Goal: Transaction & Acquisition: Subscribe to service/newsletter

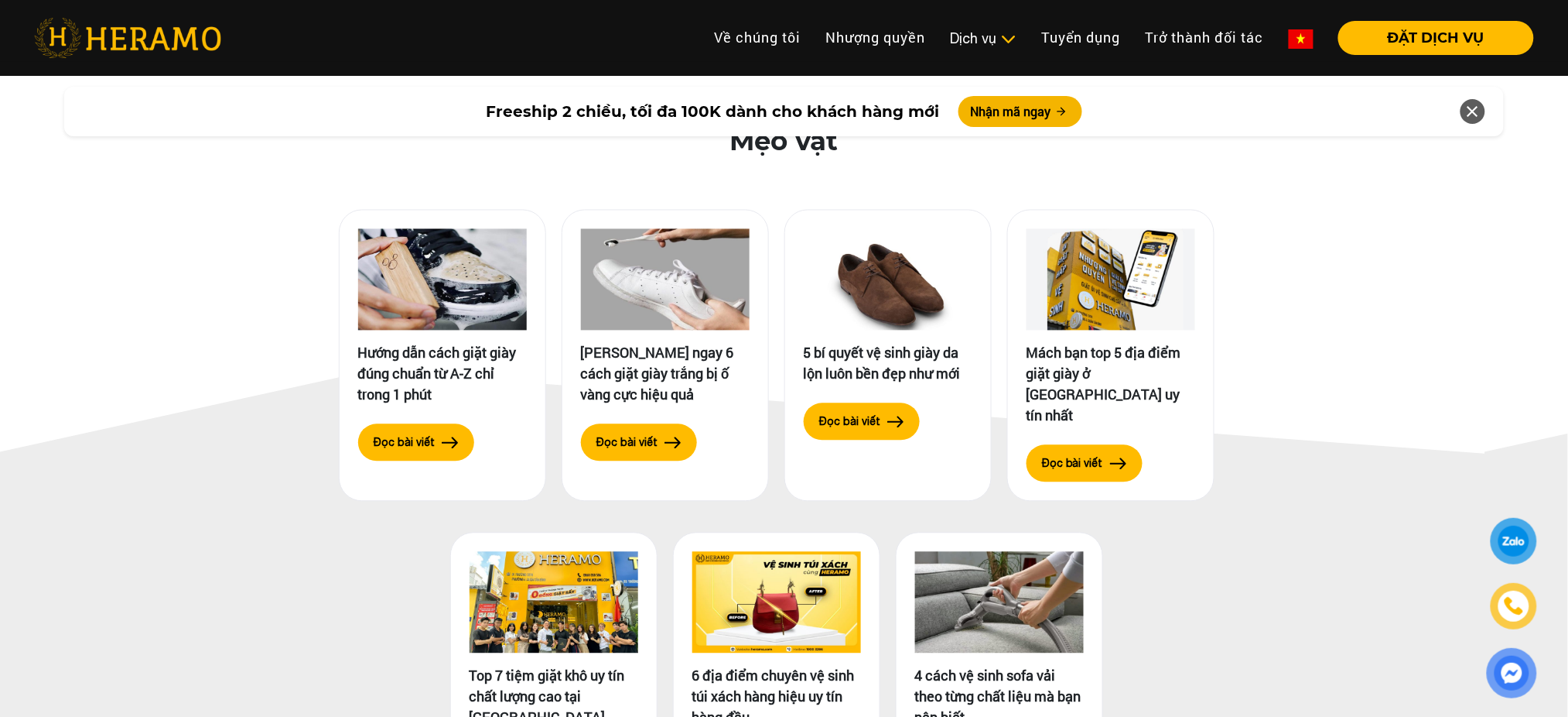
scroll to position [7407, 0]
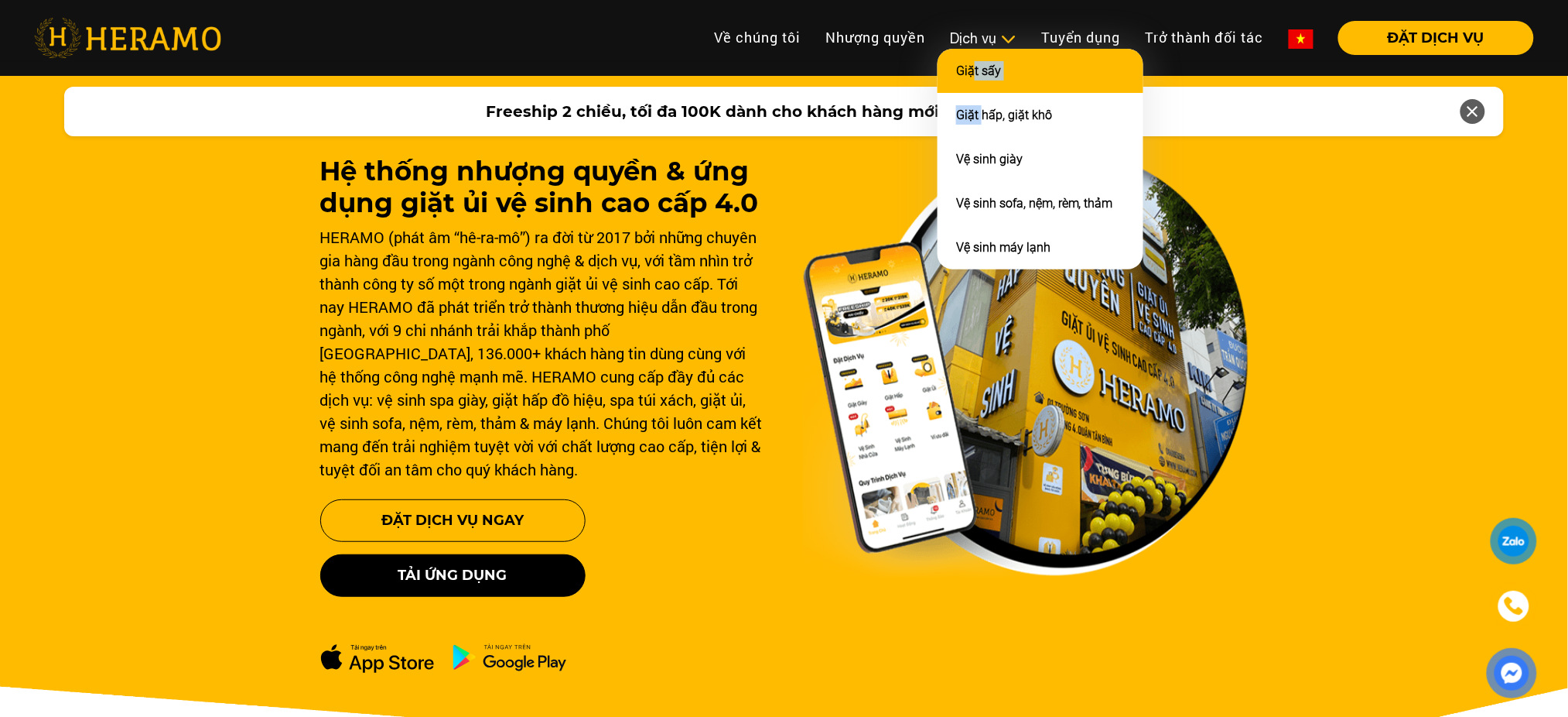
drag, startPoint x: 979, startPoint y: 94, endPoint x: 968, endPoint y: 57, distance: 38.6
click at [968, 57] on ul "Giặt sấy Giặt hấp, giặt khô Vệ sinh giày Vệ sinh sofa, nệm, rèm, thảm Vệ sinh m…" at bounding box center [1040, 159] width 205 height 220
click at [968, 57] on li "Giặt sấy" at bounding box center [1040, 71] width 205 height 44
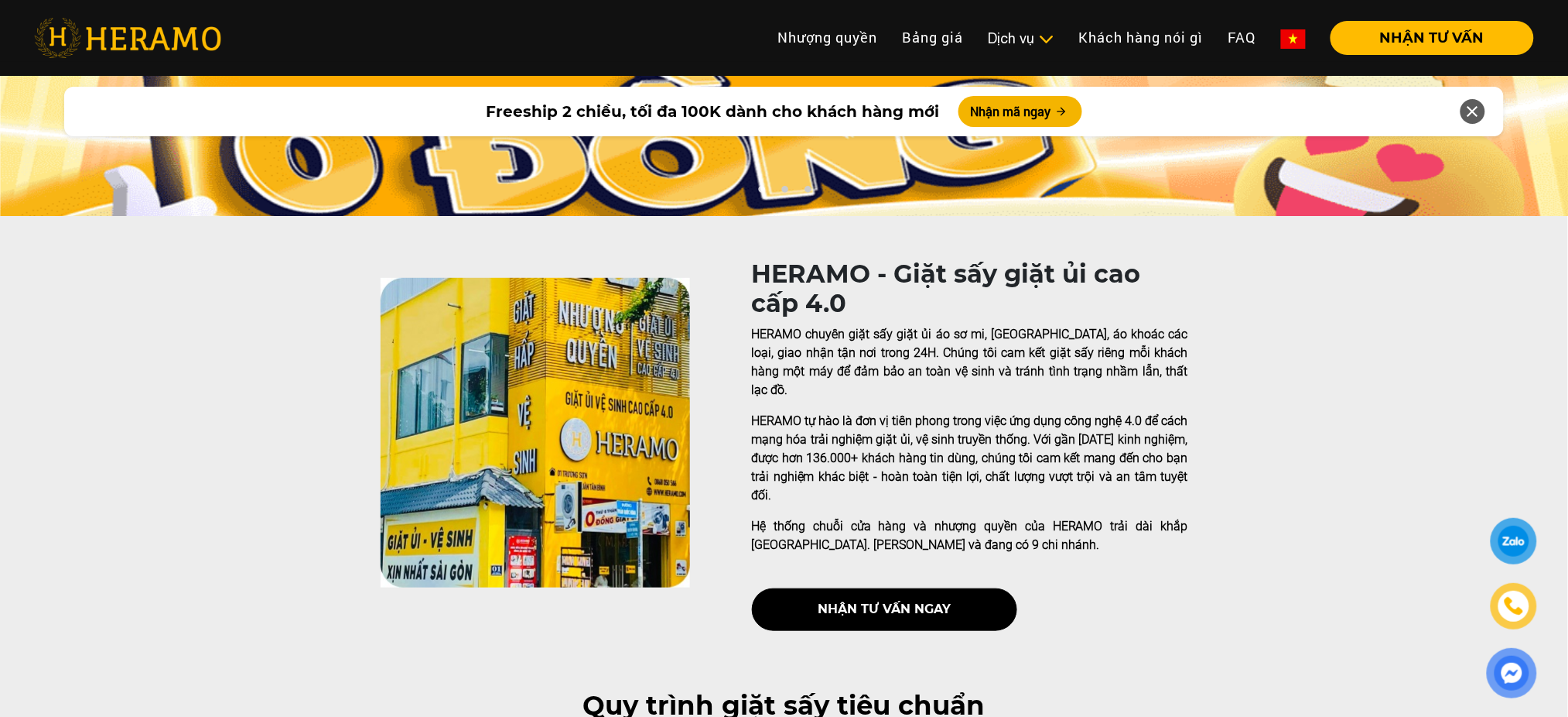
scroll to position [162, 0]
